Goal: Navigation & Orientation: Find specific page/section

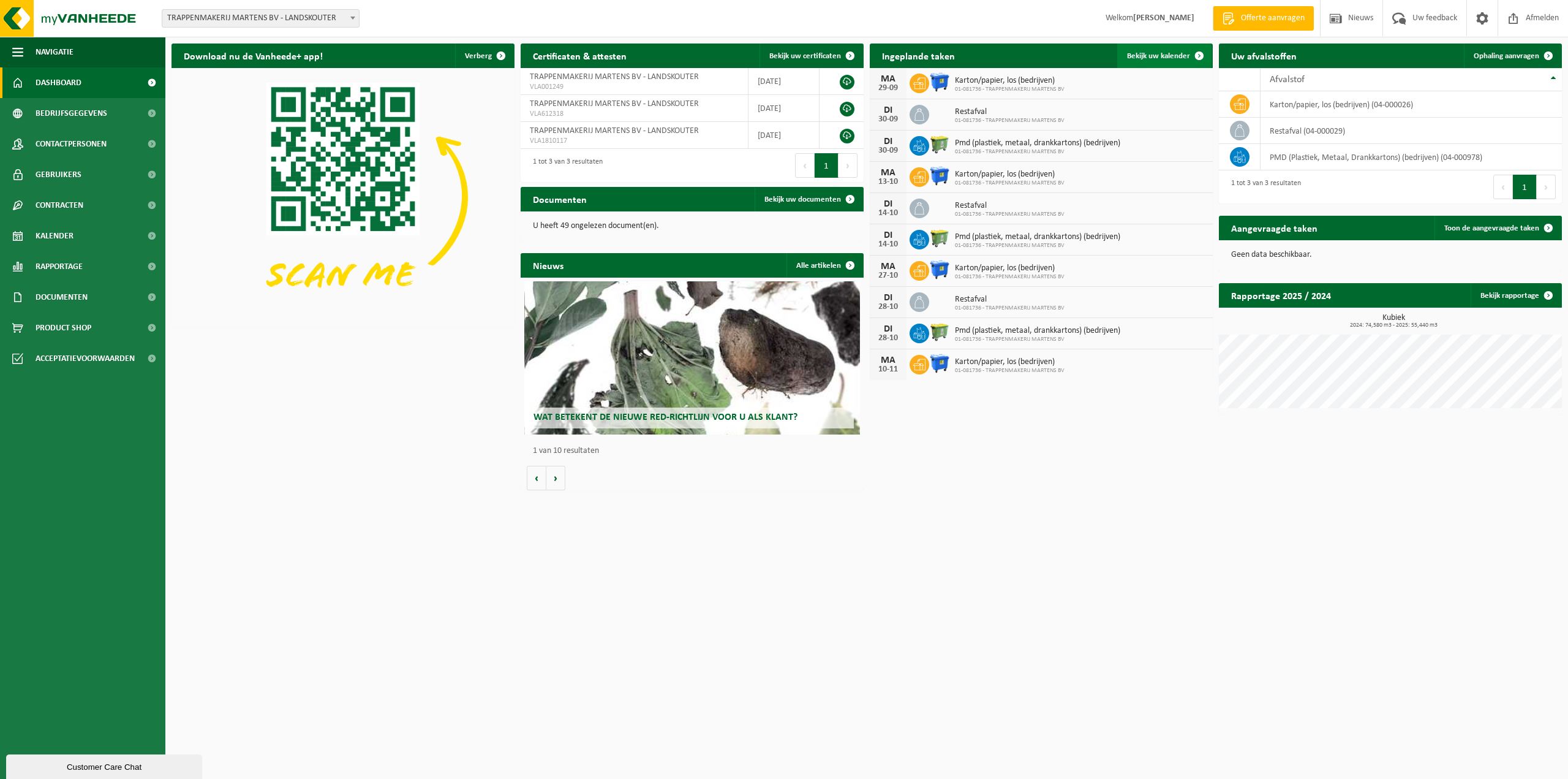
click at [1194, 56] on span at bounding box center [1199, 56] width 25 height 25
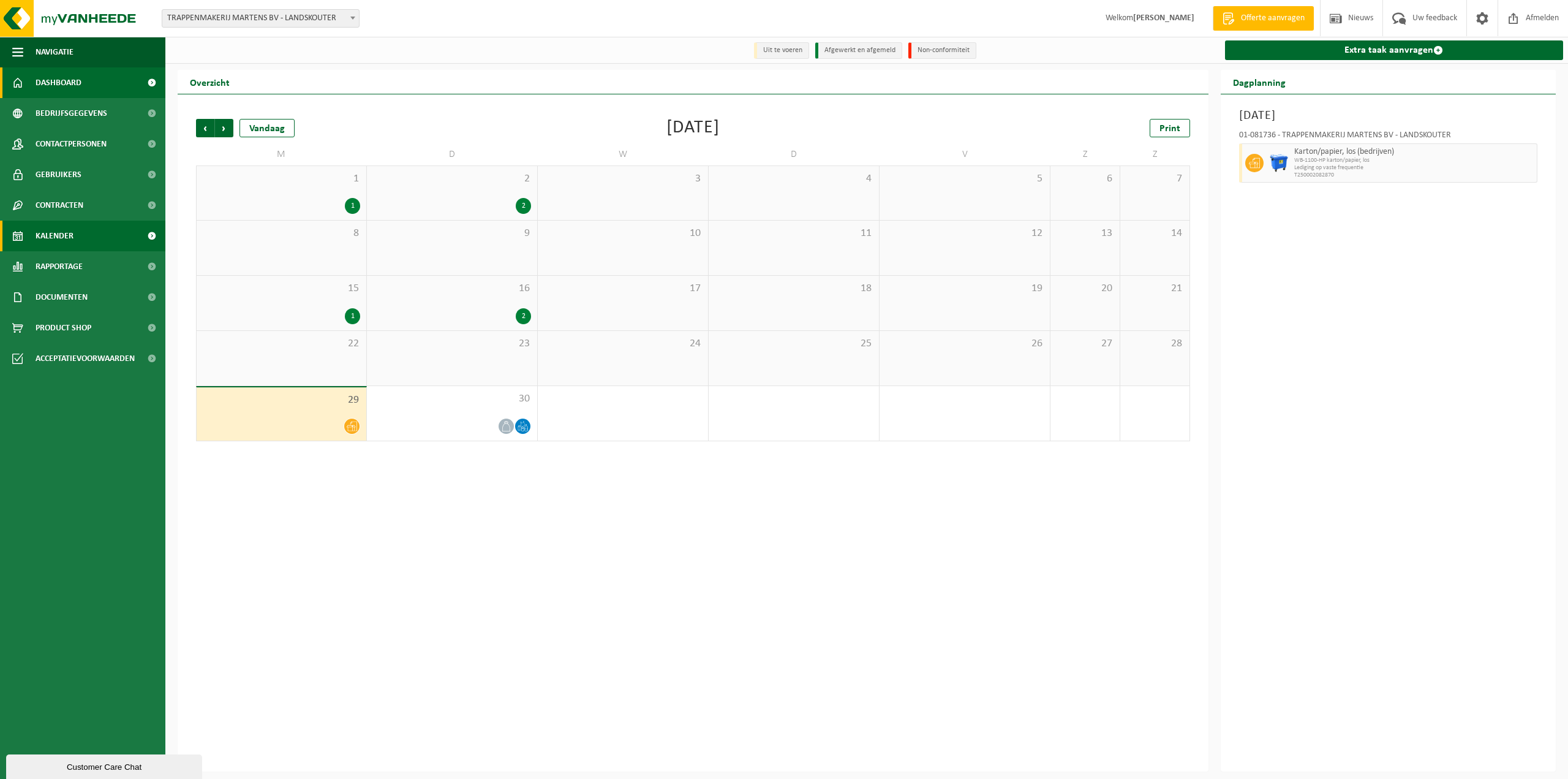
click at [79, 87] on span "Dashboard" at bounding box center [58, 83] width 46 height 31
